Goal: Task Accomplishment & Management: Complete application form

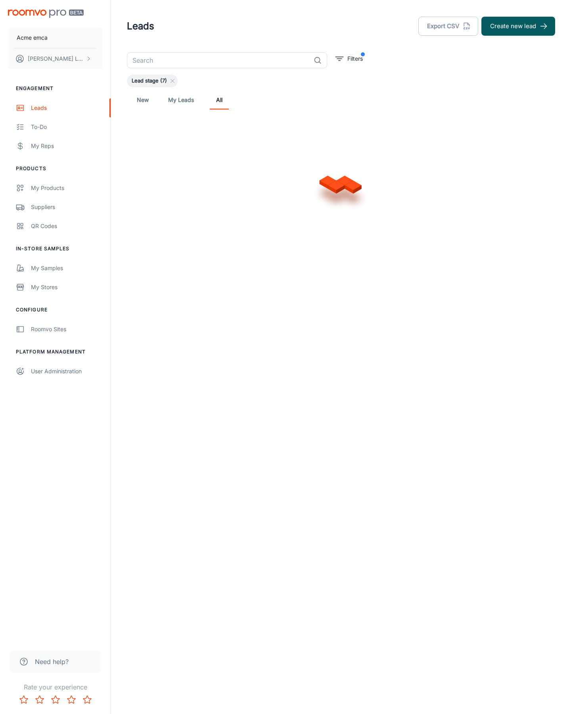
click at [518, 26] on button "Create new lead" at bounding box center [519, 26] width 74 height 19
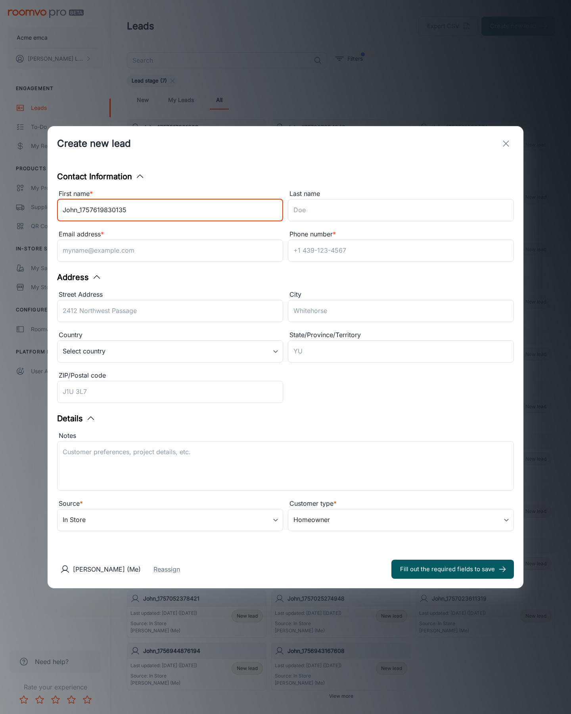
type input "John_1757619830135"
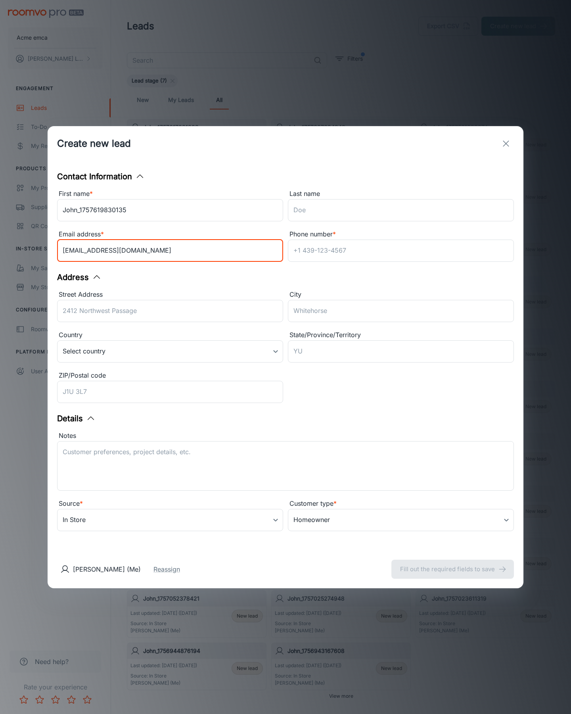
type input "[EMAIL_ADDRESS][DOMAIN_NAME]"
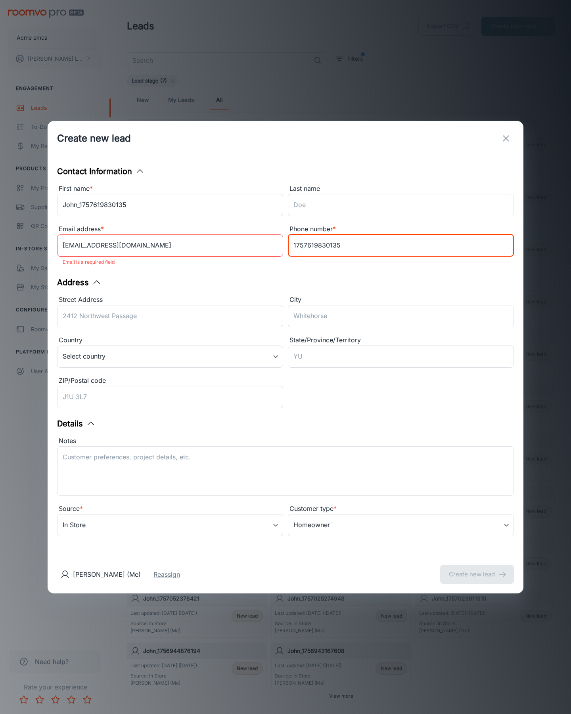
type input "1757619830135"
click at [477, 569] on button "Create new lead" at bounding box center [477, 574] width 74 height 19
